Goal: Task Accomplishment & Management: Use online tool/utility

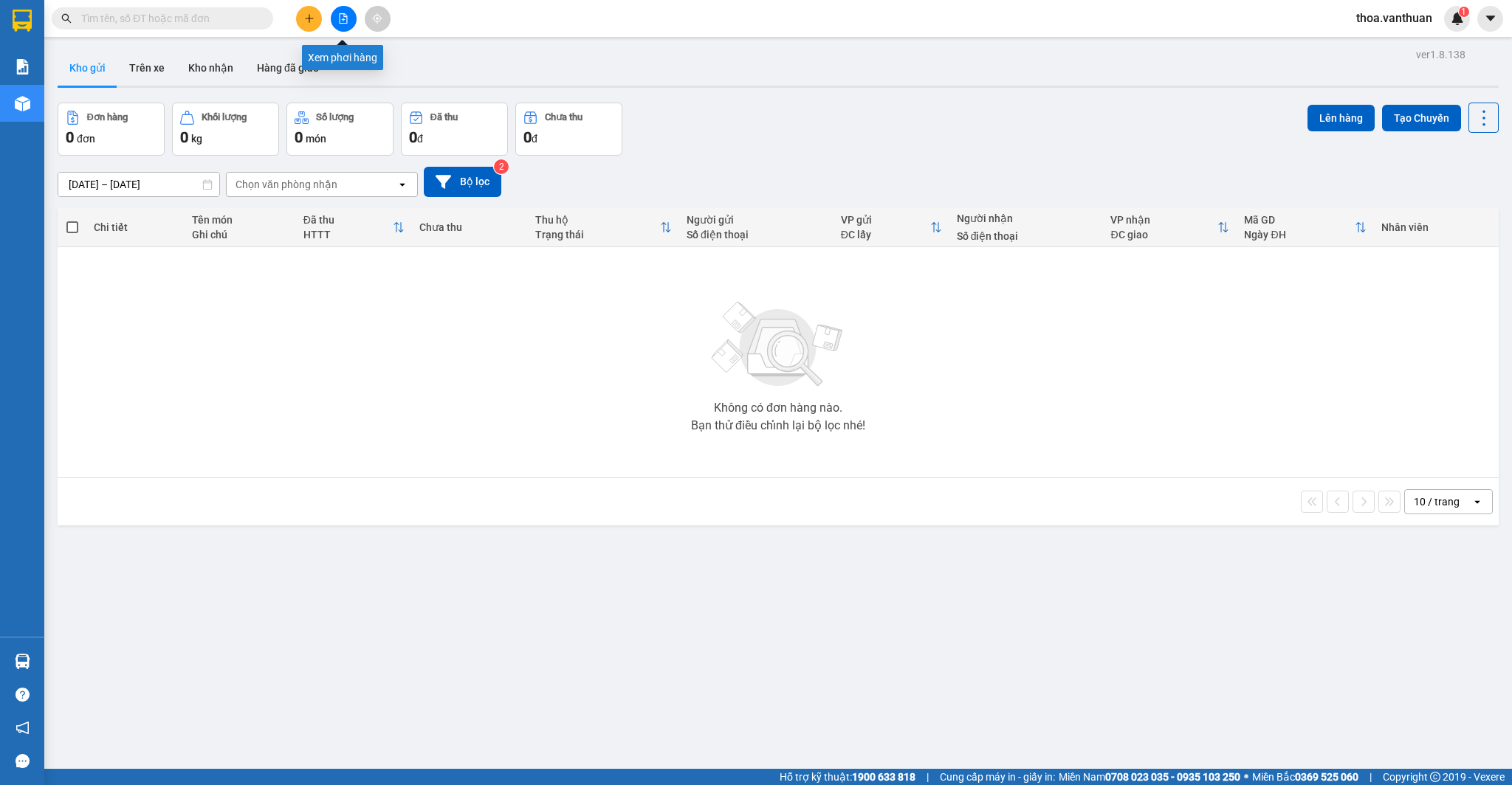
click at [343, 18] on icon "file-add" at bounding box center [344, 18] width 8 height 11
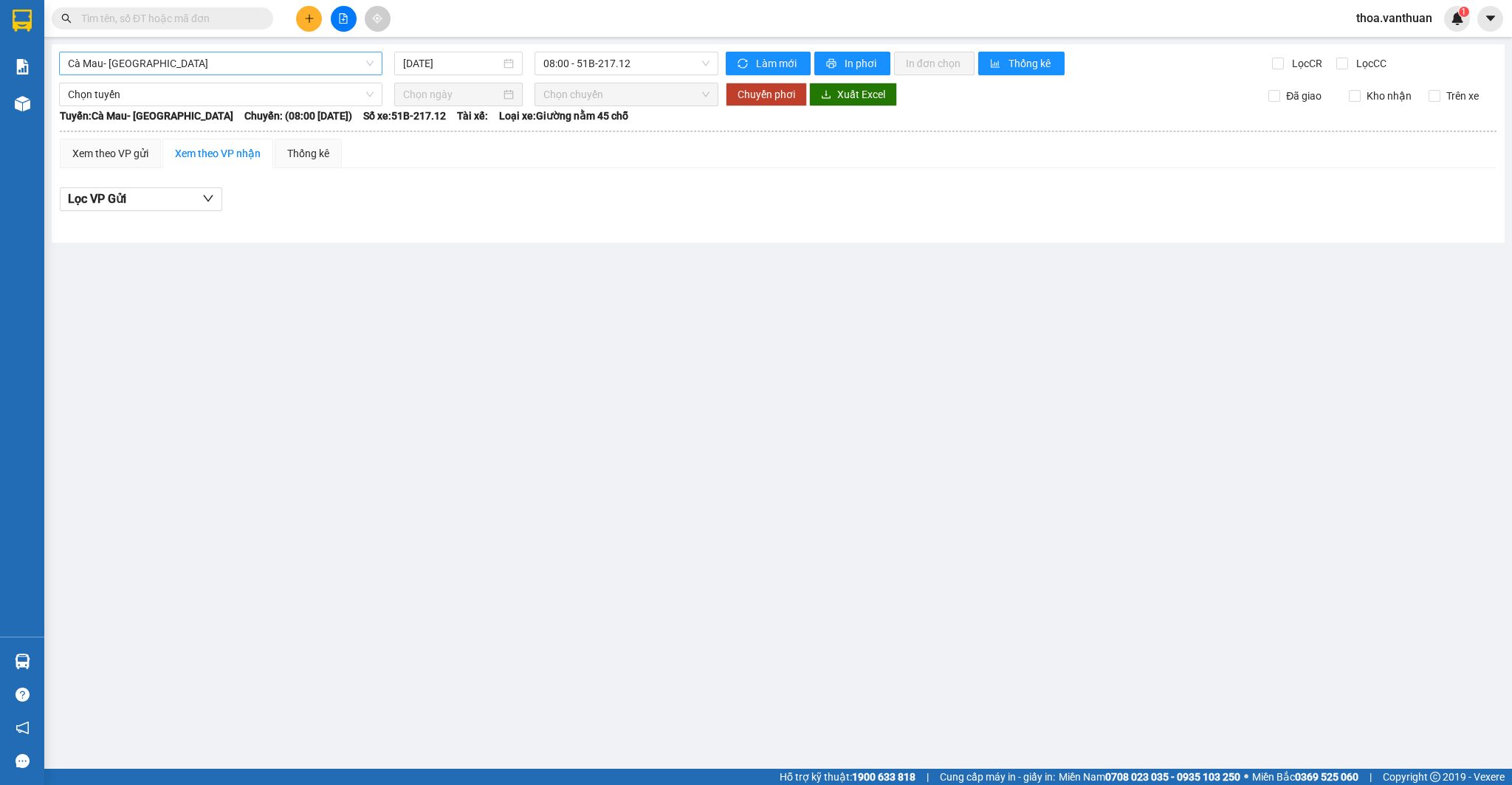
click at [372, 62] on span "Cà Mau- [GEOGRAPHIC_DATA]" at bounding box center [221, 63] width 305 height 22
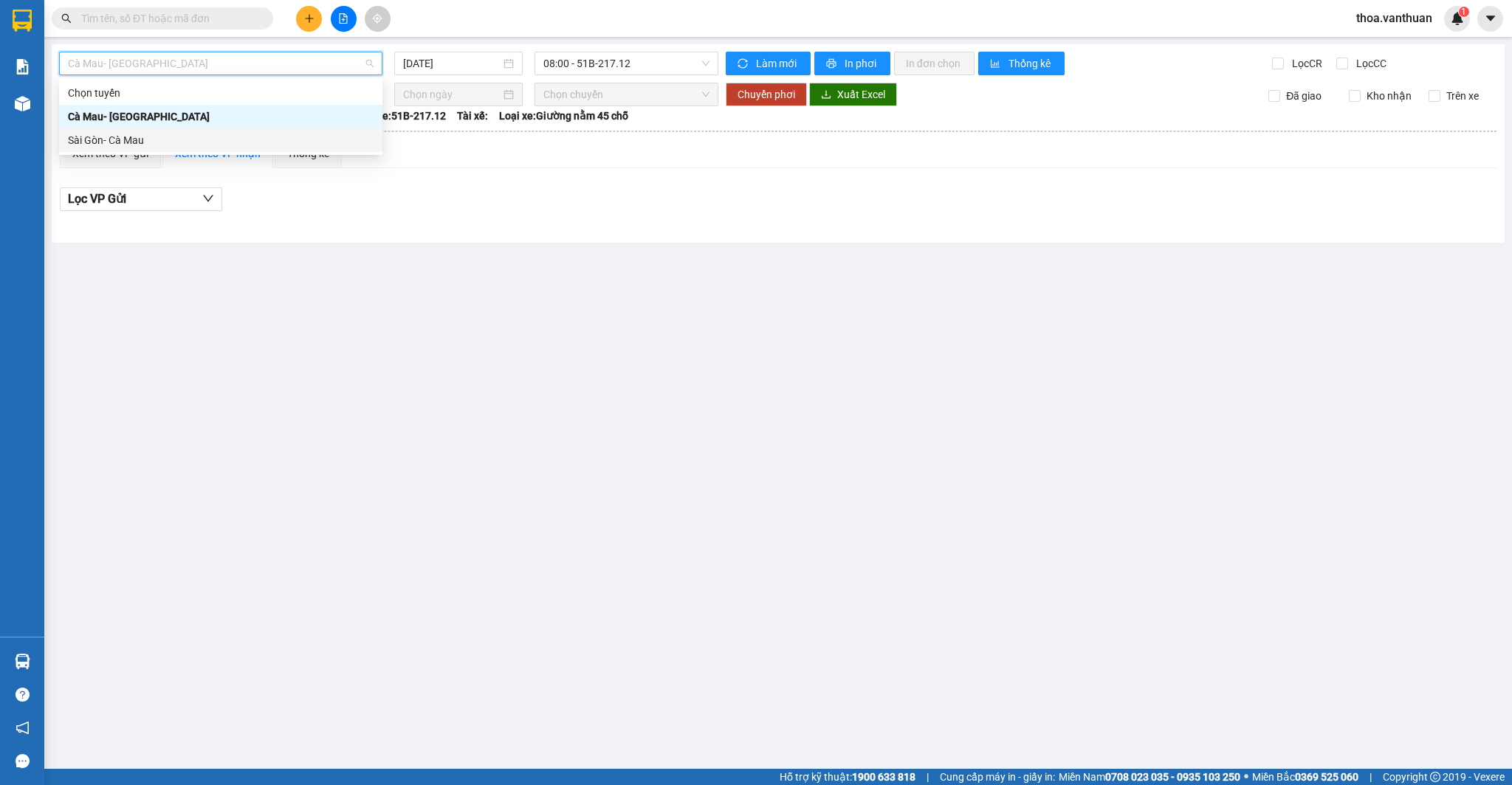
click at [352, 143] on div "Sài Gòn- Cà Mau" at bounding box center [221, 140] width 305 height 16
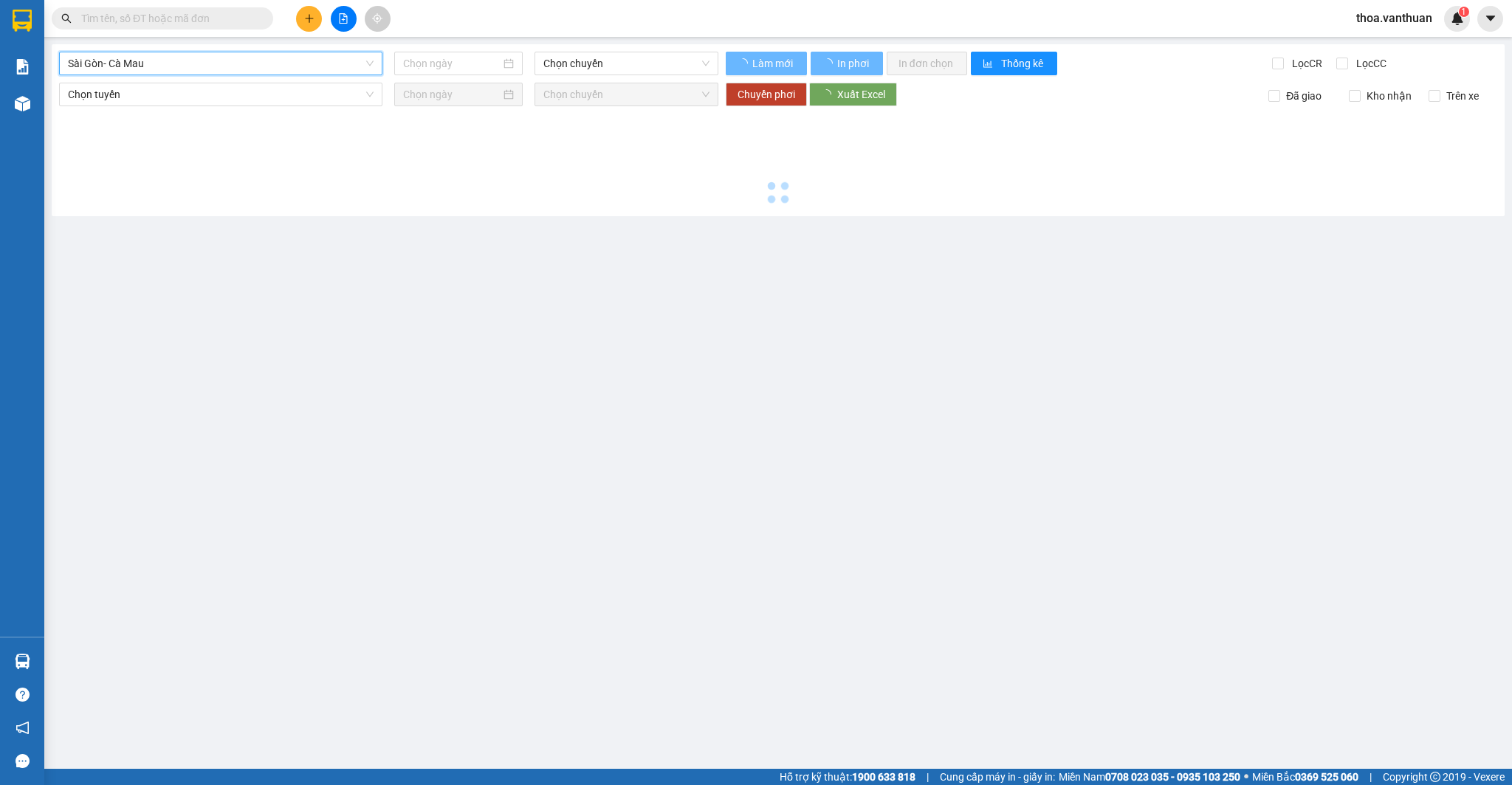
type input "[DATE]"
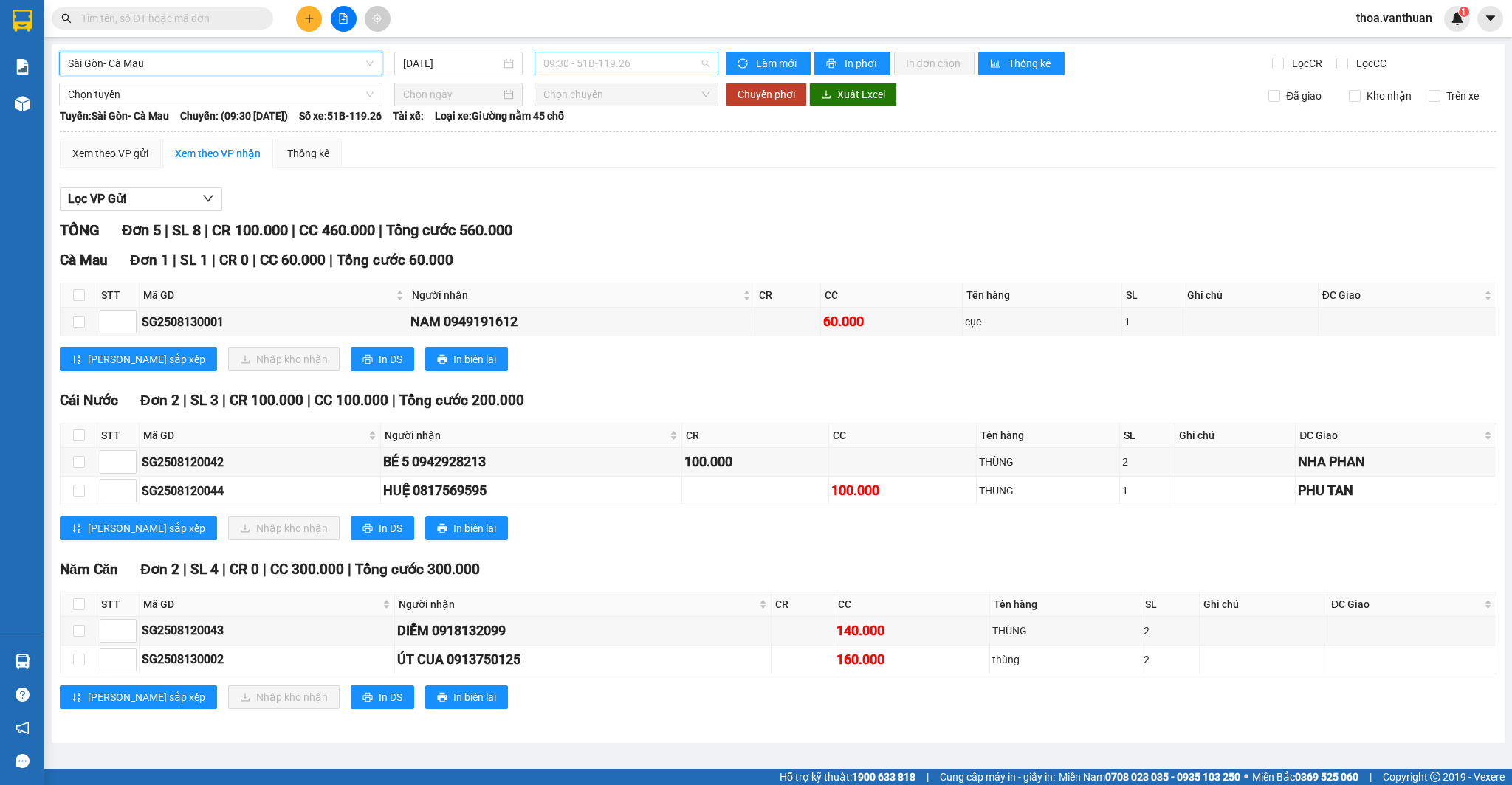
click at [705, 65] on span "09:30 - 51B-119.26" at bounding box center [626, 63] width 166 height 22
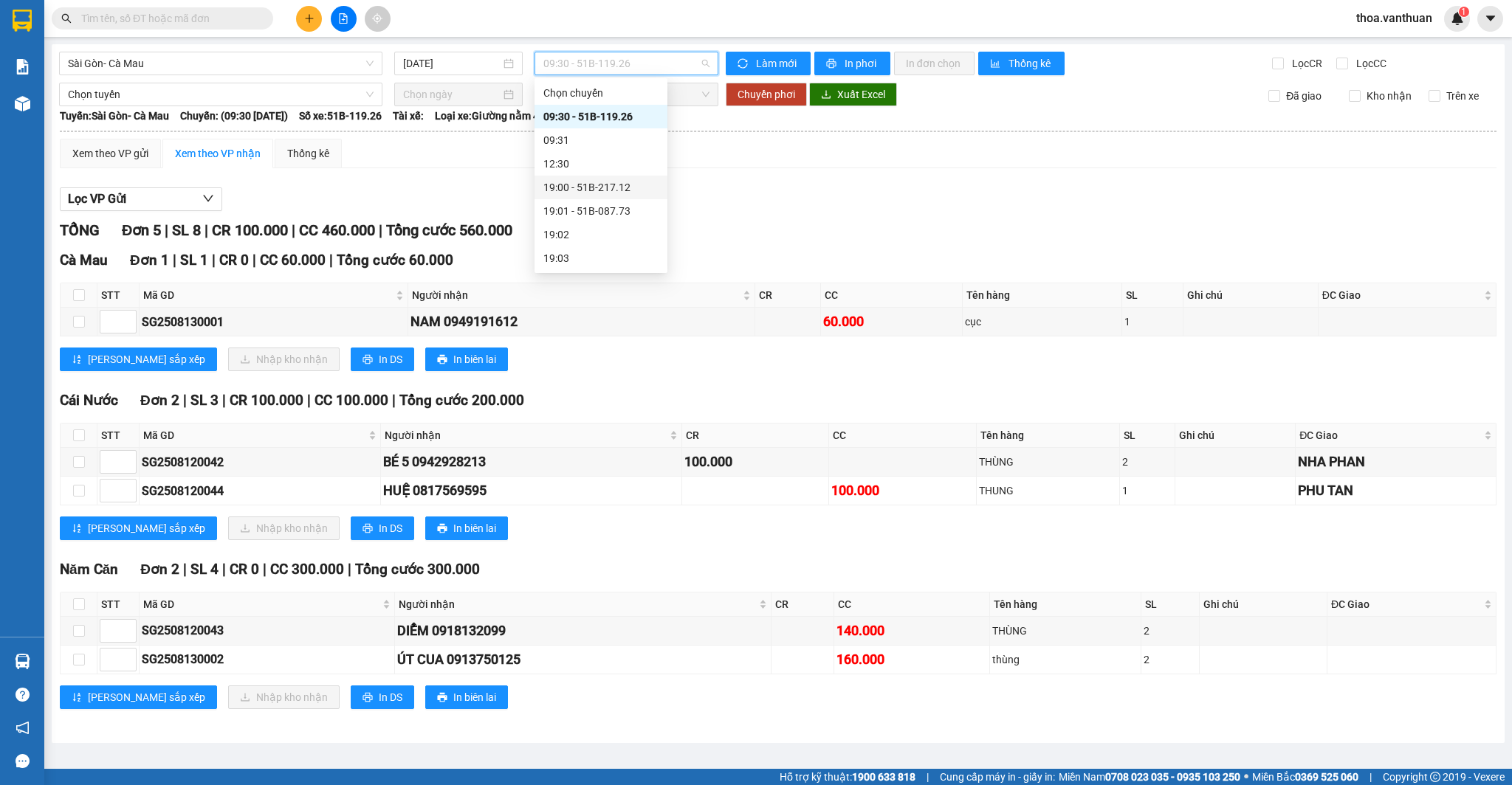
click at [630, 190] on div "19:00 - 51B-217.12" at bounding box center [601, 187] width 116 height 16
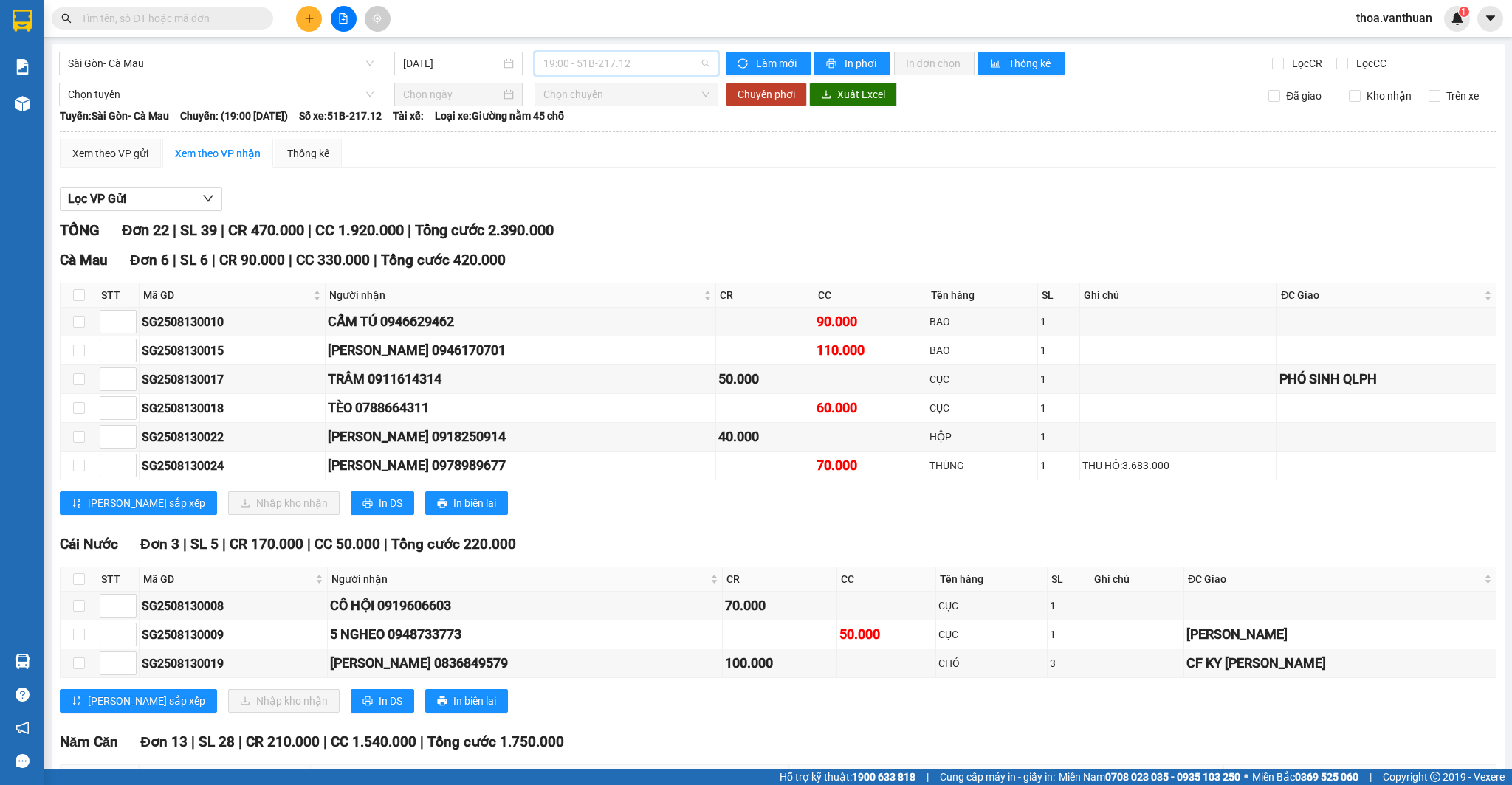
click at [703, 65] on span "19:00 - 51B-217.12" at bounding box center [626, 63] width 166 height 22
click at [634, 210] on div "19:01 - 51B-087.73" at bounding box center [601, 211] width 116 height 16
